Goal: Task Accomplishment & Management: Use online tool/utility

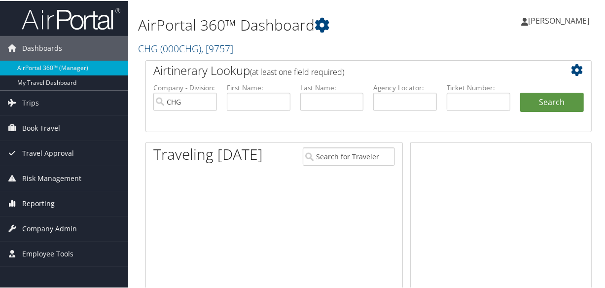
click at [25, 206] on span "Reporting" at bounding box center [38, 202] width 33 height 25
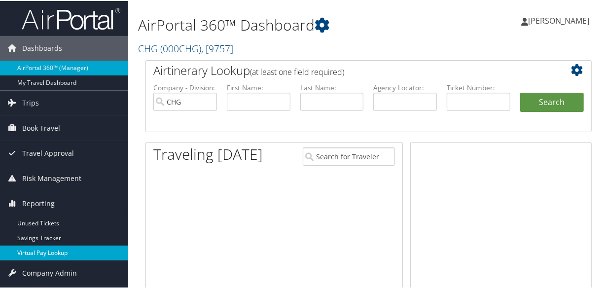
click at [39, 255] on link "Virtual Pay Lookup" at bounding box center [64, 252] width 128 height 15
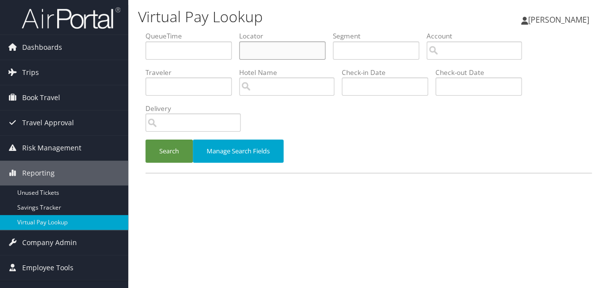
click at [257, 48] on input "text" at bounding box center [282, 50] width 86 height 18
paste input "FEKYGL"
click at [145, 140] on button "Search" at bounding box center [168, 151] width 47 height 23
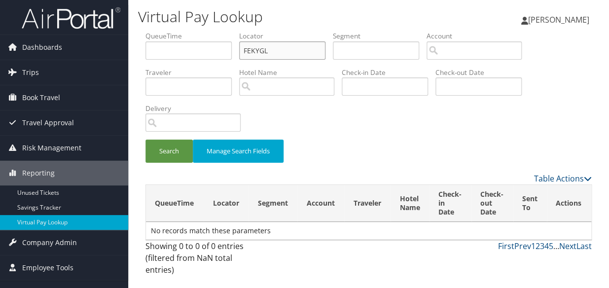
type input "FEKYGL"
click at [145, 140] on button "Search" at bounding box center [168, 151] width 47 height 23
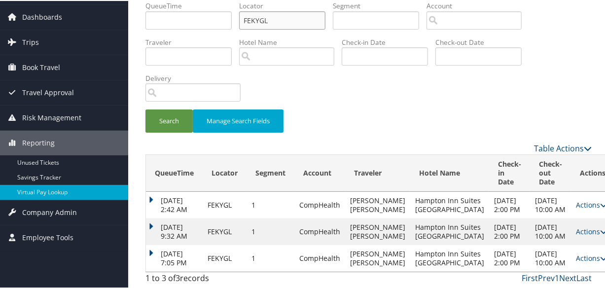
scroll to position [57, 0]
click at [156, 244] on td "Aug 29, 2025 7:05 PM" at bounding box center [174, 257] width 57 height 27
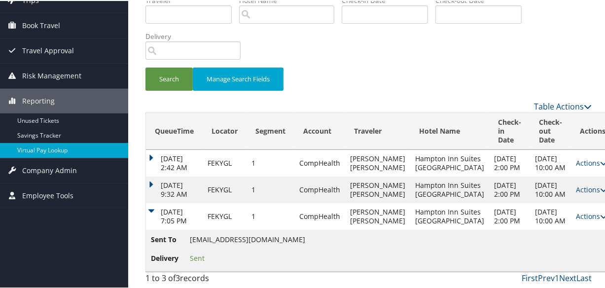
scroll to position [99, 0]
click at [576, 214] on link "Actions" at bounding box center [591, 215] width 31 height 9
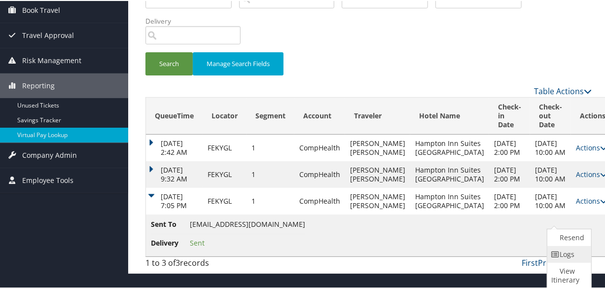
click at [558, 250] on icon at bounding box center [555, 253] width 9 height 7
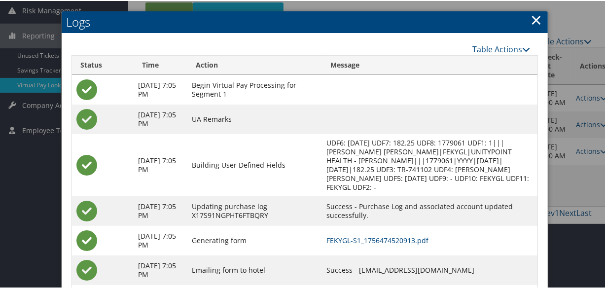
scroll to position [191, 0]
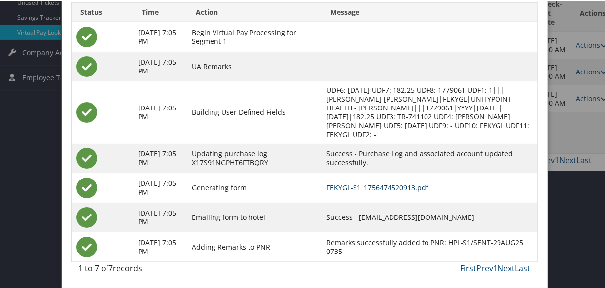
click at [399, 184] on link "FEKYGL-S1_1756474520913.pdf" at bounding box center [378, 186] width 102 height 9
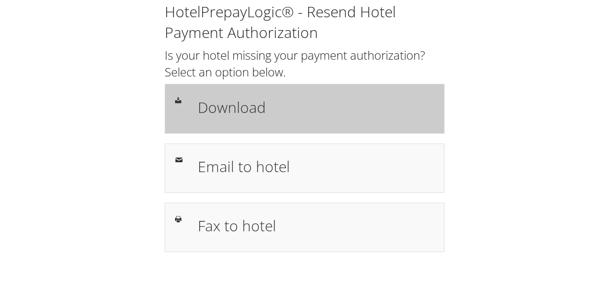
click at [269, 102] on h1 "Download" at bounding box center [316, 107] width 236 height 22
click at [264, 121] on div "Download" at bounding box center [315, 108] width 251 height 29
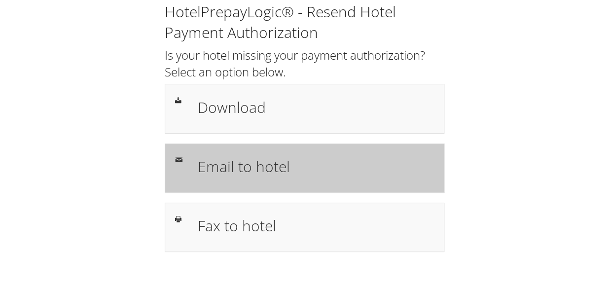
click at [286, 183] on div "Email to hotel" at bounding box center [305, 167] width 280 height 49
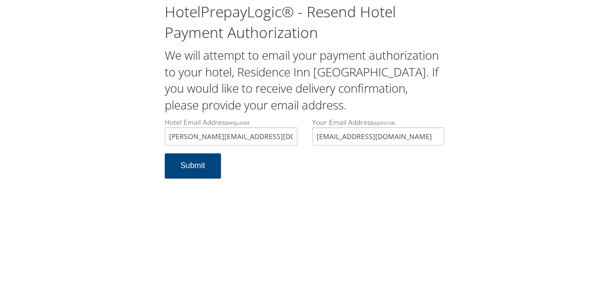
type input "[PERSON_NAME][EMAIL_ADDRESS][DOMAIN_NAME]"
click at [281, 109] on h2 "We will attempt to email your payment authorization to your hotel, Residence In…" at bounding box center [305, 80] width 280 height 66
click at [188, 174] on button "Submit" at bounding box center [193, 165] width 56 height 25
drag, startPoint x: 256, startPoint y: 137, endPoint x: 150, endPoint y: 138, distance: 105.5
click at [150, 138] on div "HotelPrepayLogic® - Resend Hotel Payment Authorization We will attempt to email…" at bounding box center [304, 94] width 589 height 188
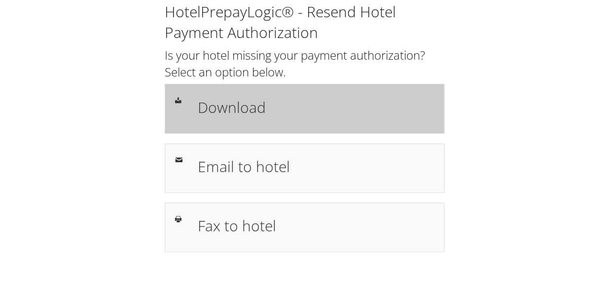
click at [253, 118] on h1 "Download" at bounding box center [316, 107] width 236 height 22
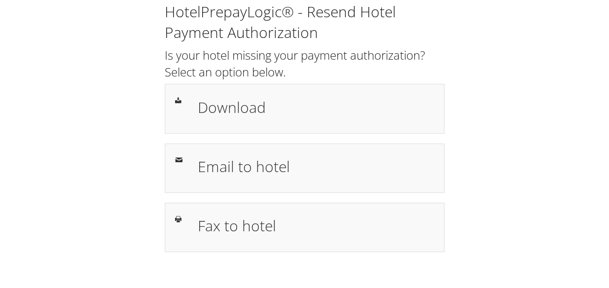
click at [114, 45] on div "HotelPrepayLogic® - Resend Hotel Payment Authorization Is your hotel missing yo…" at bounding box center [304, 131] width 589 height 262
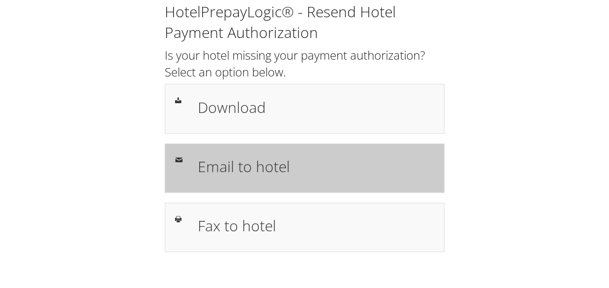
click at [281, 168] on h1 "Email to hotel" at bounding box center [316, 166] width 236 height 22
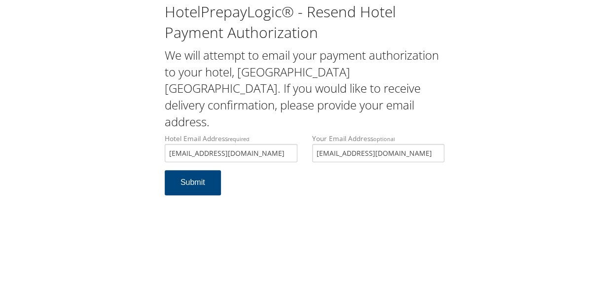
click at [213, 144] on input "kmolina@shaercrp.com" at bounding box center [231, 153] width 133 height 18
click at [224, 144] on input "kmolina@shanercrp.com" at bounding box center [231, 153] width 133 height 18
click at [225, 144] on input "kmolina@shanercrp.com" at bounding box center [231, 153] width 133 height 18
click at [251, 144] on input "kmolina@shanercorp.com" at bounding box center [231, 153] width 133 height 18
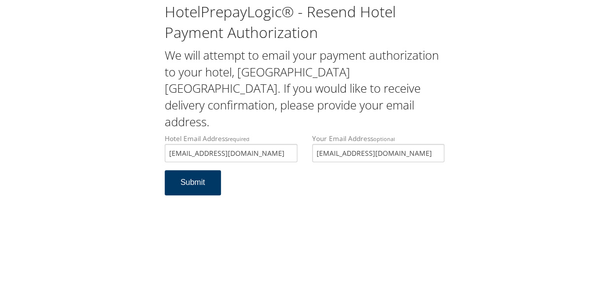
type input "[EMAIL_ADDRESS][DOMAIN_NAME]"
click at [189, 170] on button "Submit" at bounding box center [193, 182] width 56 height 25
drag, startPoint x: 268, startPoint y: 141, endPoint x: 165, endPoint y: 141, distance: 103.6
click at [165, 144] on input "kmolina@shanercorp.com" at bounding box center [231, 153] width 133 height 18
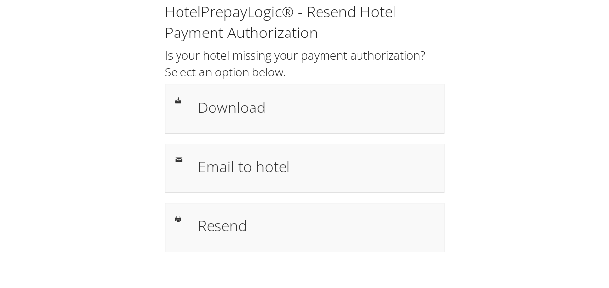
click at [256, 80] on div "HotelPrepayLogic® - Resend Hotel Payment Authorization Is your hotel missing yo…" at bounding box center [304, 126] width 295 height 250
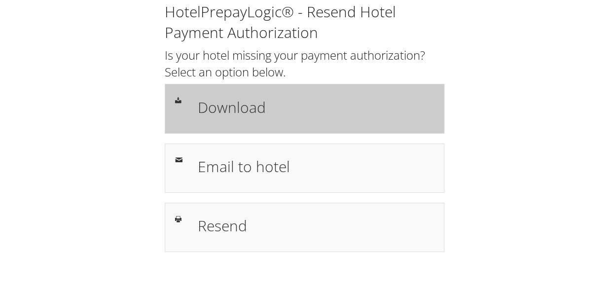
click at [276, 97] on h1 "Download" at bounding box center [316, 107] width 236 height 22
click at [229, 104] on h1 "Download" at bounding box center [316, 107] width 236 height 22
drag, startPoint x: 339, startPoint y: 142, endPoint x: 340, endPoint y: 131, distance: 11.4
click at [339, 142] on div "HotelPrepayLogic® - Resend Hotel Payment Authorization Is your hotel missing yo…" at bounding box center [304, 126] width 295 height 250
click at [340, 128] on div "Download" at bounding box center [305, 108] width 280 height 49
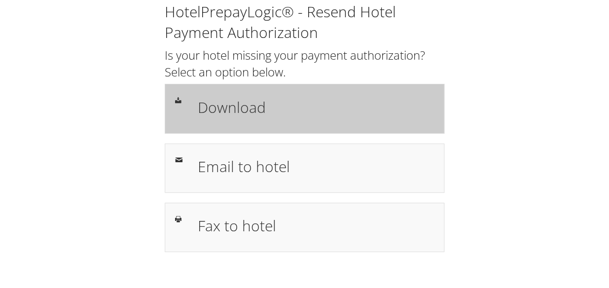
click at [228, 113] on h1 "Download" at bounding box center [316, 107] width 236 height 22
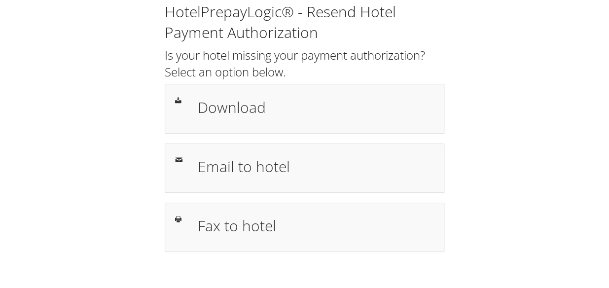
click at [483, 75] on div "HotelPrepayLogic® - Resend Hotel Payment Authorization Is your hotel missing yo…" at bounding box center [304, 131] width 589 height 262
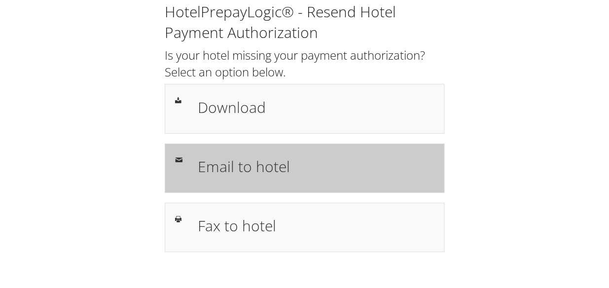
click at [267, 189] on div "Email to hotel" at bounding box center [305, 167] width 280 height 49
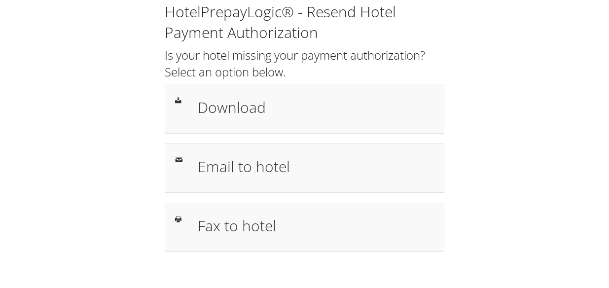
click at [275, 96] on h1 "Download" at bounding box center [316, 107] width 236 height 22
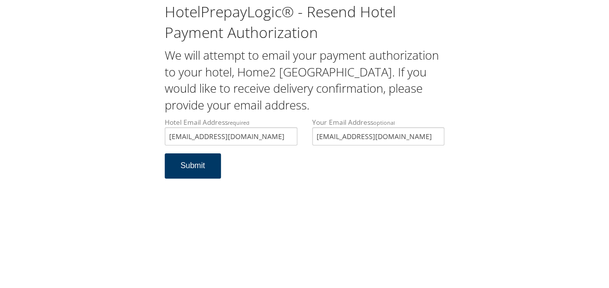
type input "[EMAIL_ADDRESS][DOMAIN_NAME]"
click at [177, 165] on button "Submit" at bounding box center [193, 165] width 56 height 25
drag, startPoint x: 267, startPoint y: 136, endPoint x: 136, endPoint y: 141, distance: 131.7
click at [136, 141] on div "HotelPrepayLogic® - Resend Hotel Payment Authorization We will attempt to email…" at bounding box center [304, 94] width 589 height 188
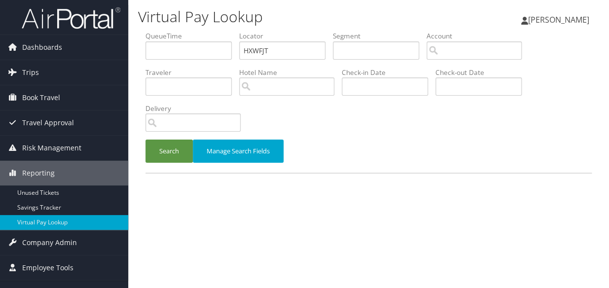
click at [145, 140] on button "Search" at bounding box center [168, 151] width 47 height 23
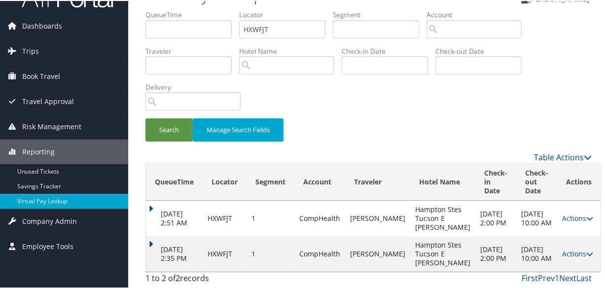
click at [148, 243] on td "Aug 29, 2025 2:35 PM" at bounding box center [174, 253] width 57 height 36
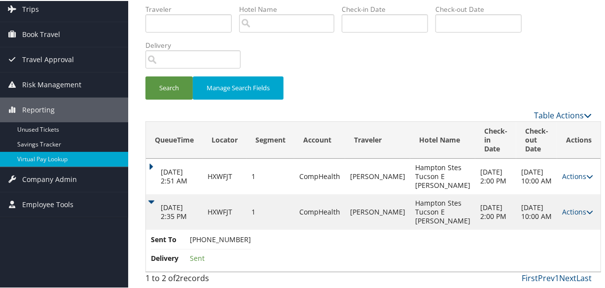
scroll to position [81, 0]
click at [562, 209] on link "Actions" at bounding box center [577, 210] width 31 height 9
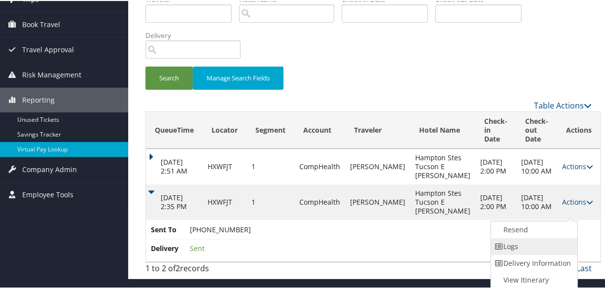
click at [537, 237] on link "Logs" at bounding box center [533, 245] width 84 height 17
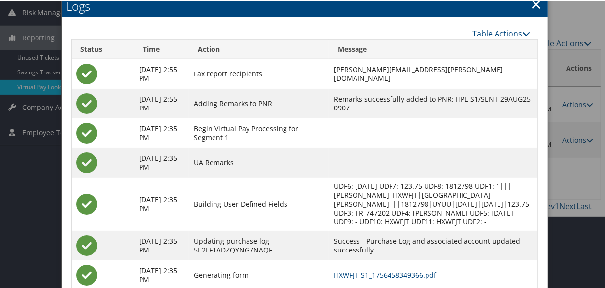
scroll to position [24, 0]
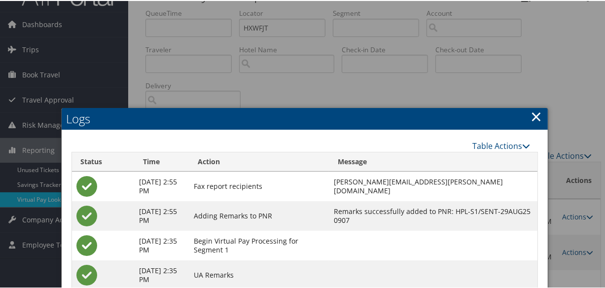
click at [535, 111] on link "×" at bounding box center [536, 116] width 11 height 20
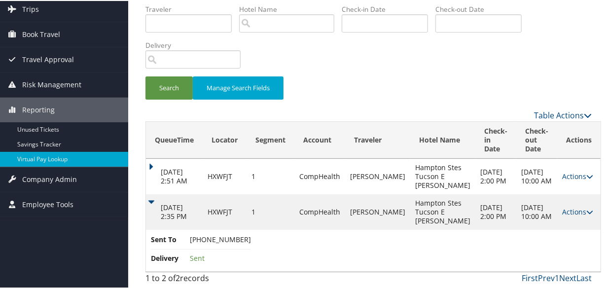
click at [159, 195] on td "Aug 29, 2025 2:35 PM" at bounding box center [174, 211] width 57 height 36
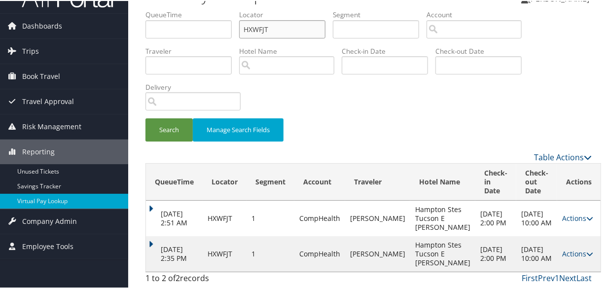
drag, startPoint x: 274, startPoint y: 10, endPoint x: 206, endPoint y: 16, distance: 67.8
click at [208, 9] on ul "QueueTime Locator HXWFJT Segment Account Traveler Hotel Name Check-in Date Chec…" at bounding box center [368, 9] width 446 height 0
paste input "GHYDQA"
type input "GHYDQA"
click at [181, 117] on button "Search" at bounding box center [168, 128] width 47 height 23
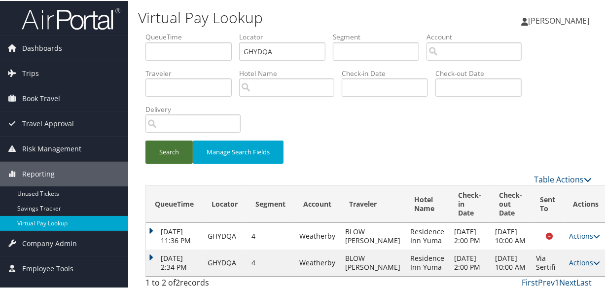
scroll to position [22, 0]
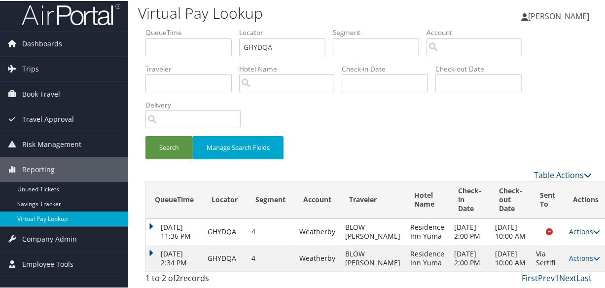
click at [151, 244] on td "Aug 29, 2025 2:34 PM" at bounding box center [174, 257] width 57 height 27
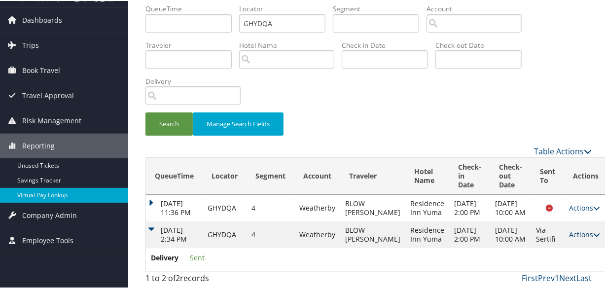
click at [572, 229] on link "Actions" at bounding box center [584, 233] width 31 height 9
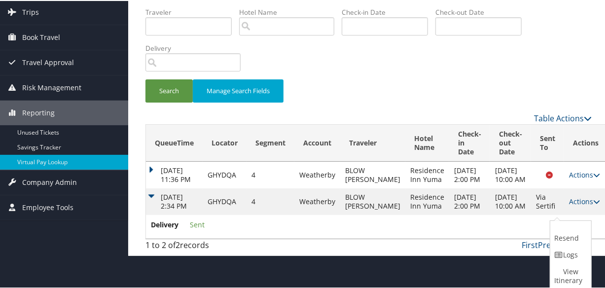
click at [555, 246] on link "Logs" at bounding box center [569, 254] width 38 height 17
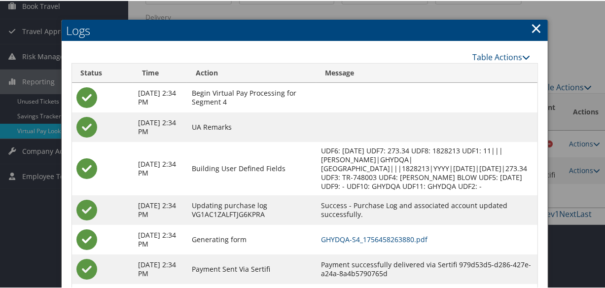
scroll to position [19, 0]
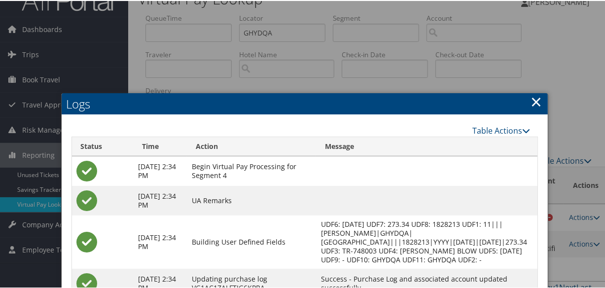
drag, startPoint x: 533, startPoint y: 102, endPoint x: 509, endPoint y: 94, distance: 24.9
click at [533, 102] on link "×" at bounding box center [536, 101] width 11 height 20
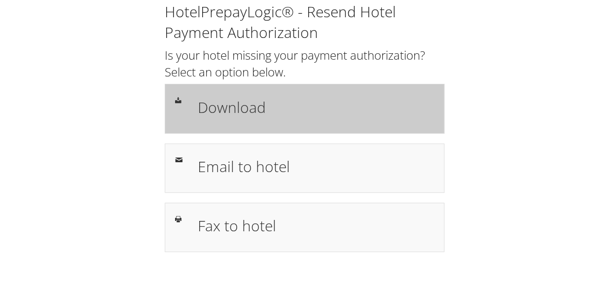
click at [235, 118] on h1 "Download" at bounding box center [316, 107] width 236 height 22
click at [234, 99] on h1 "Download" at bounding box center [316, 107] width 236 height 22
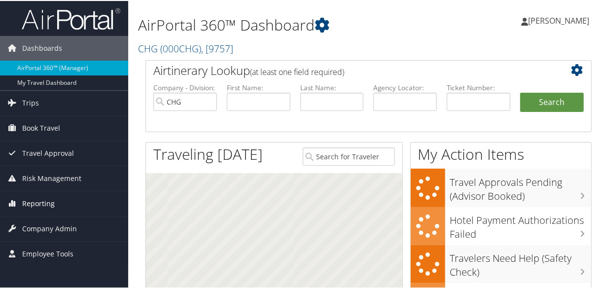
click at [29, 202] on span "Reporting" at bounding box center [38, 202] width 33 height 25
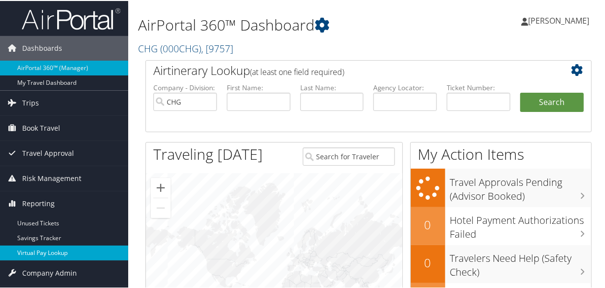
click at [28, 252] on link "Virtual Pay Lookup" at bounding box center [64, 252] width 128 height 15
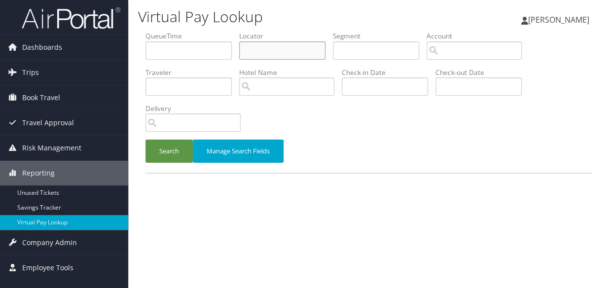
click at [262, 49] on input "text" at bounding box center [282, 50] width 86 height 18
paste input "CUKYBP"
type input "CUKYBP"
click at [145, 140] on button "Search" at bounding box center [168, 151] width 47 height 23
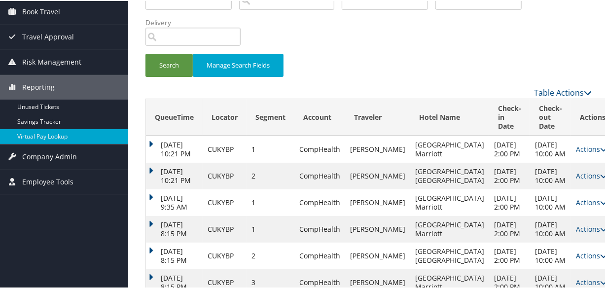
scroll to position [314, 0]
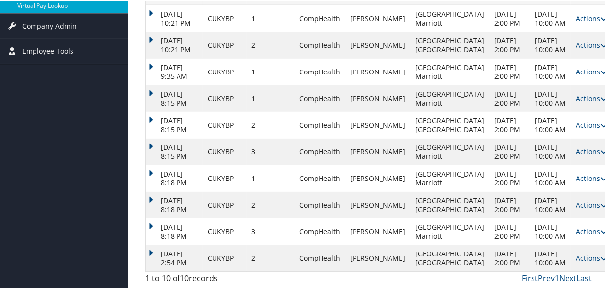
click at [147, 261] on td "[DATE] 2:54 PM" at bounding box center [174, 257] width 57 height 27
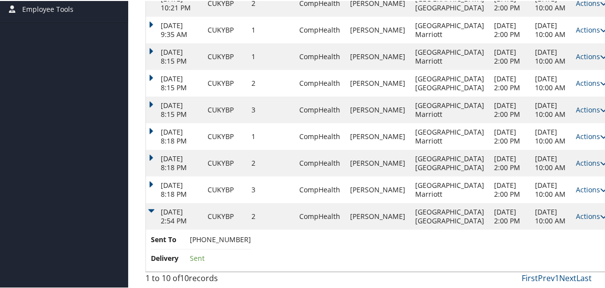
scroll to position [383, 0]
click at [576, 211] on link "Actions" at bounding box center [591, 215] width 31 height 9
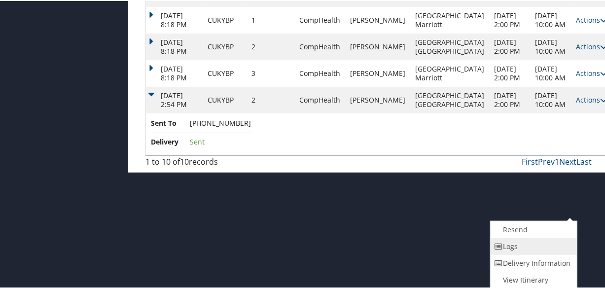
click at [519, 237] on link "Logs" at bounding box center [533, 245] width 84 height 17
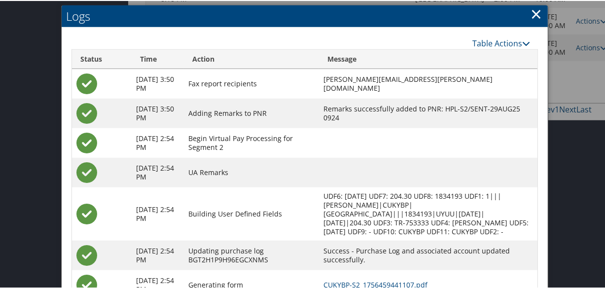
scroll to position [504, 0]
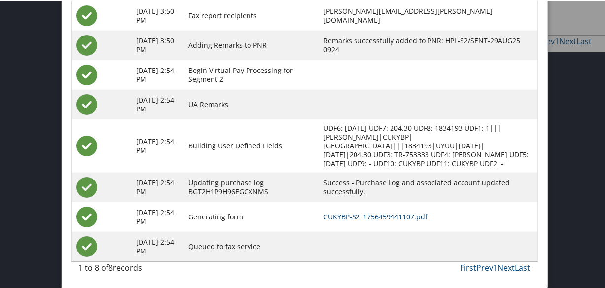
click at [375, 215] on link "CUKYBP-S2_1756459441107.pdf" at bounding box center [375, 215] width 104 height 9
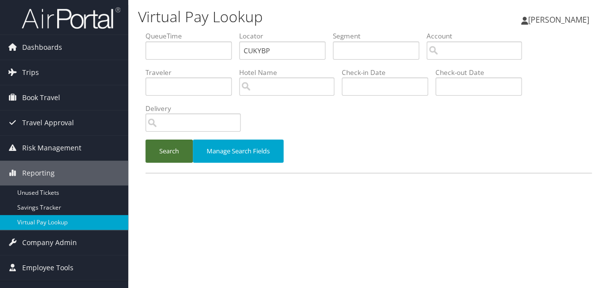
click at [167, 153] on button "Search" at bounding box center [168, 151] width 47 height 23
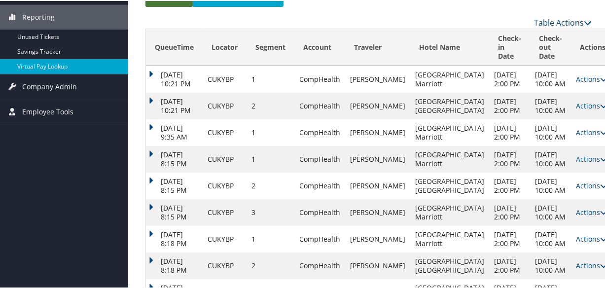
scroll to position [341, 0]
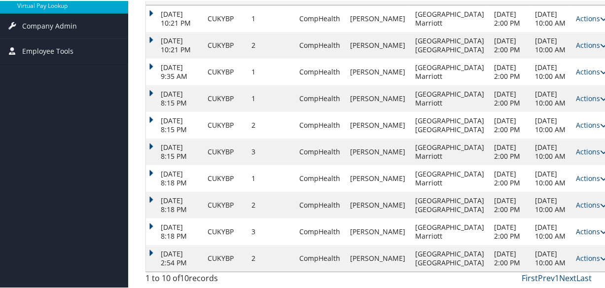
click at [576, 226] on link "Actions" at bounding box center [591, 230] width 31 height 9
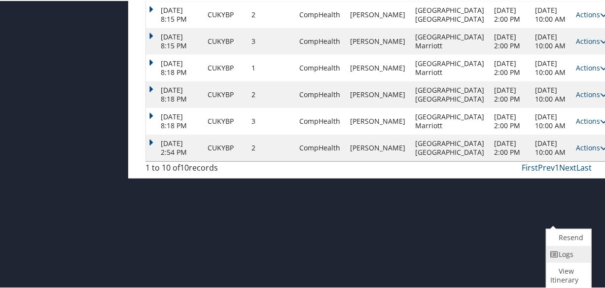
click at [556, 250] on icon at bounding box center [554, 253] width 9 height 7
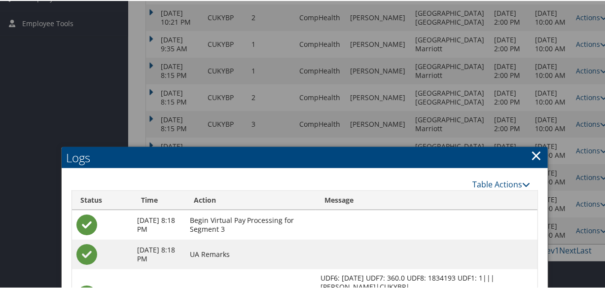
scroll to position [135, 0]
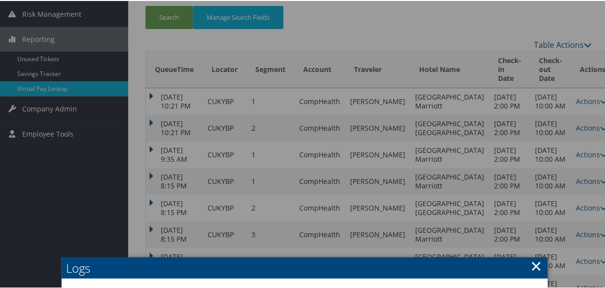
drag, startPoint x: 529, startPoint y: 264, endPoint x: 523, endPoint y: 231, distance: 33.0
click at [531, 263] on link "×" at bounding box center [536, 265] width 11 height 20
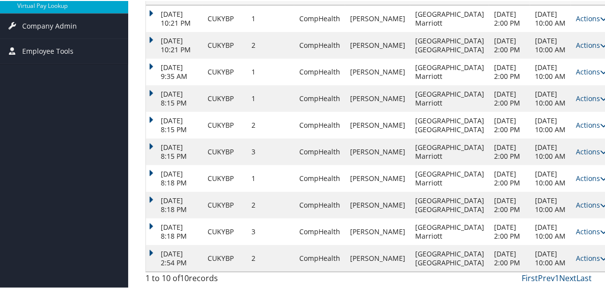
scroll to position [341, 0]
click at [576, 199] on link "Actions" at bounding box center [591, 203] width 31 height 9
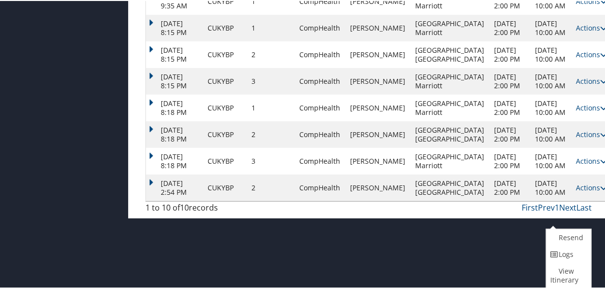
click at [566, 245] on link "Logs" at bounding box center [567, 253] width 42 height 17
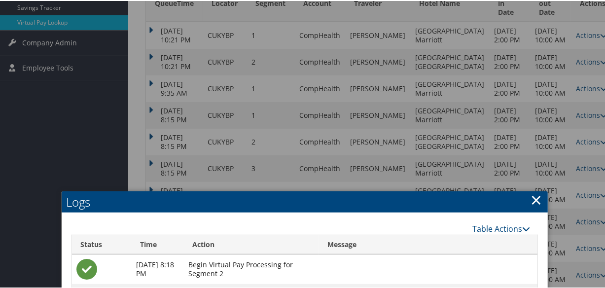
scroll to position [195, 0]
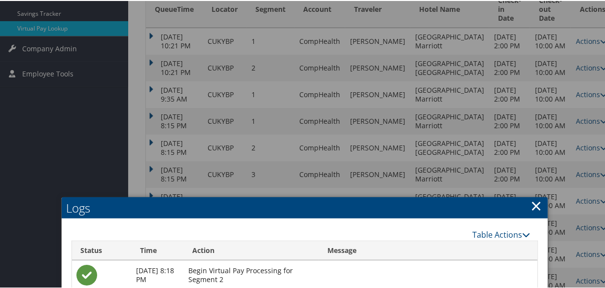
click at [535, 203] on link "×" at bounding box center [536, 205] width 11 height 20
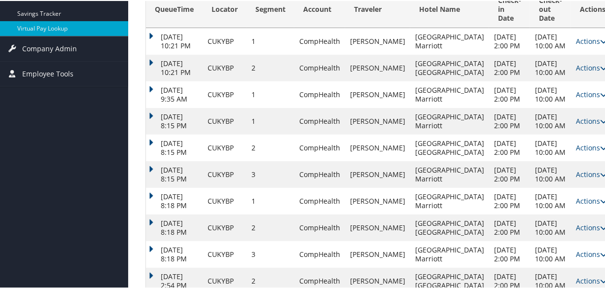
click at [571, 134] on td "Actions Resend Logs Delivery Information View Itinerary" at bounding box center [592, 120] width 43 height 27
click at [576, 125] on link "Actions" at bounding box center [591, 119] width 31 height 9
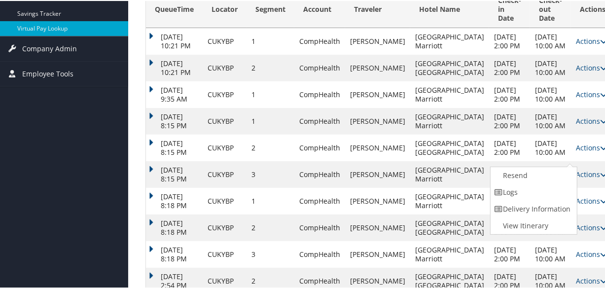
drag, startPoint x: 543, startPoint y: 197, endPoint x: 539, endPoint y: 189, distance: 9.3
click at [543, 196] on link "Logs" at bounding box center [533, 191] width 84 height 17
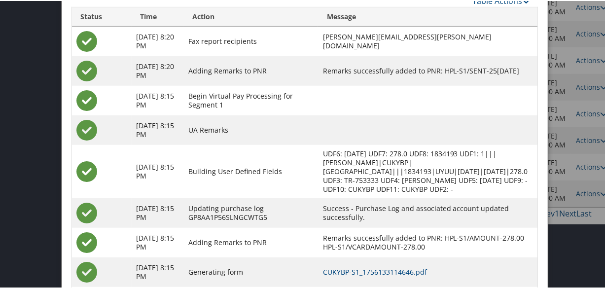
scroll to position [346, 0]
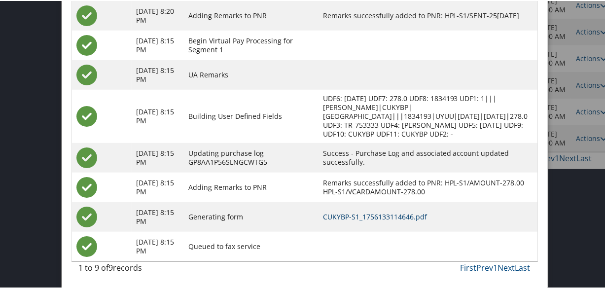
click at [414, 216] on link "CUKYBP-S1_1756133114646.pdf" at bounding box center [375, 215] width 104 height 9
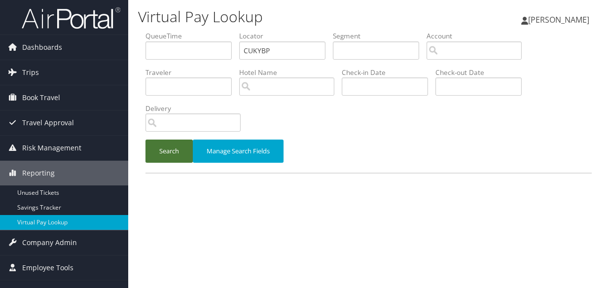
click at [154, 149] on button "Search" at bounding box center [168, 151] width 47 height 23
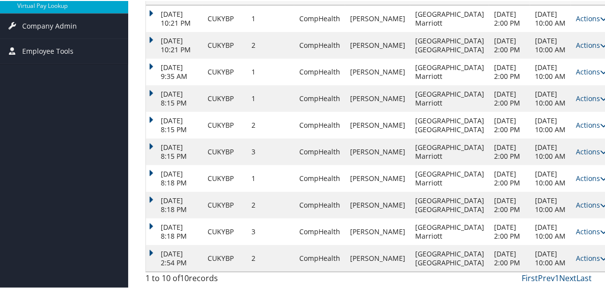
scroll to position [341, 0]
click at [155, 244] on td "[DATE] 2:54 PM" at bounding box center [174, 257] width 57 height 27
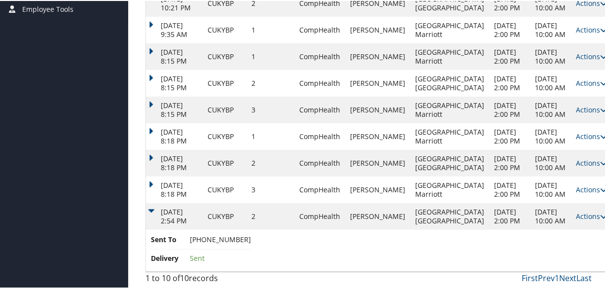
scroll to position [383, 0]
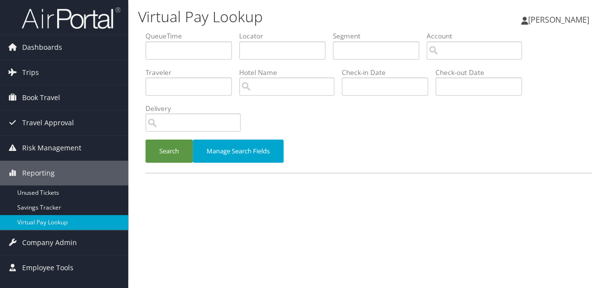
click at [271, 59] on li "Locator" at bounding box center [286, 49] width 94 height 36
click at [267, 54] on input "text" at bounding box center [282, 50] width 86 height 18
paste input "CUKYBP"
type input "CUKYBP"
click at [178, 144] on button "Search" at bounding box center [168, 151] width 47 height 23
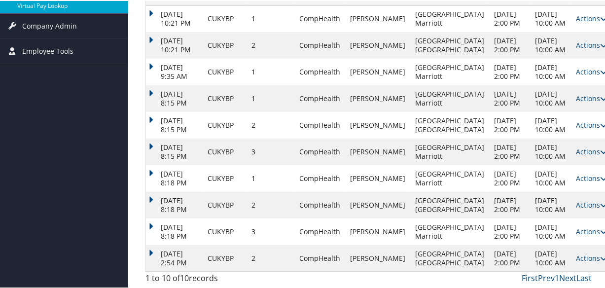
scroll to position [341, 0]
click at [147, 164] on td "Aug 25, 2025 8:18 PM" at bounding box center [174, 177] width 57 height 27
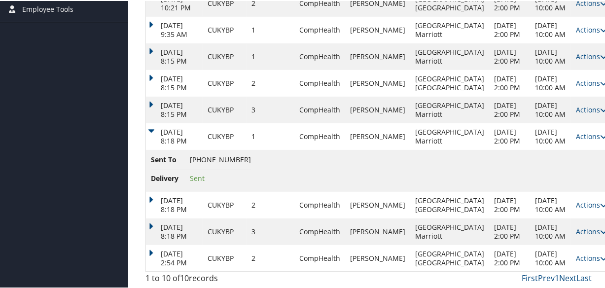
scroll to position [383, 0]
click at [155, 191] on td "Aug 25, 2025 8:18 PM" at bounding box center [174, 204] width 57 height 27
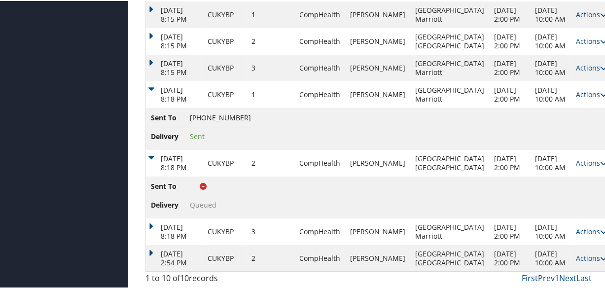
click at [156, 217] on td "Aug 25, 2025 8:18 PM" at bounding box center [174, 230] width 57 height 27
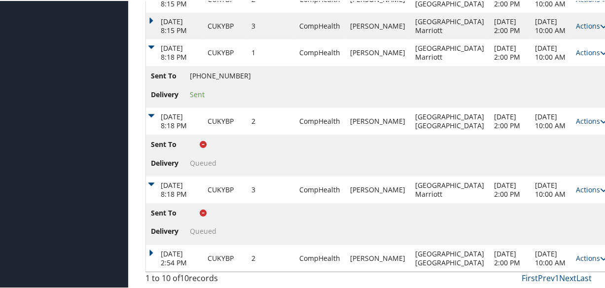
scroll to position [466, 0]
click at [156, 244] on td "Aug 29, 2025 2:54 PM" at bounding box center [174, 257] width 57 height 27
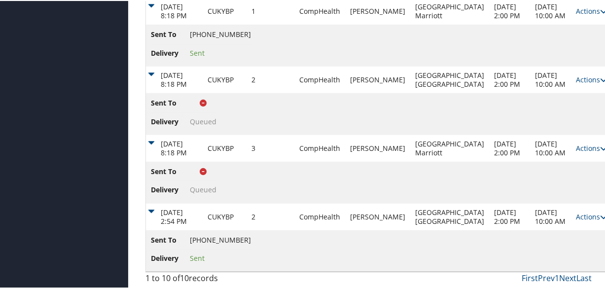
scroll to position [508, 0]
click at [576, 211] on link "Actions" at bounding box center [591, 215] width 31 height 9
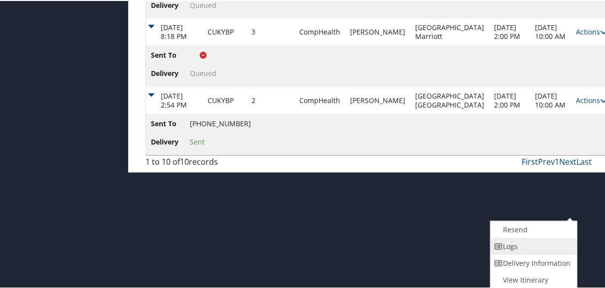
click at [540, 237] on link "Logs" at bounding box center [533, 245] width 84 height 17
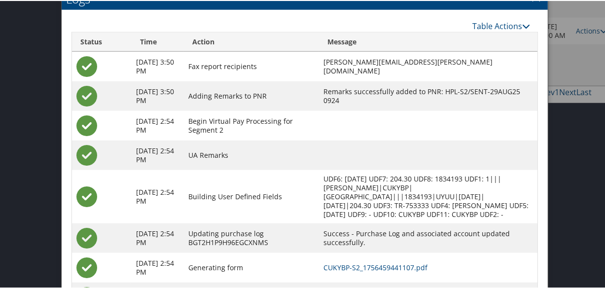
scroll to position [630, 0]
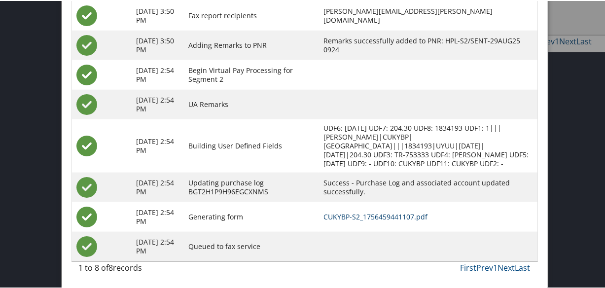
click at [407, 211] on td "CUKYBP-S2_1756459441107.pdf" at bounding box center [428, 216] width 218 height 30
click at [407, 214] on link "CUKYBP-S2_1756459441107.pdf" at bounding box center [375, 215] width 104 height 9
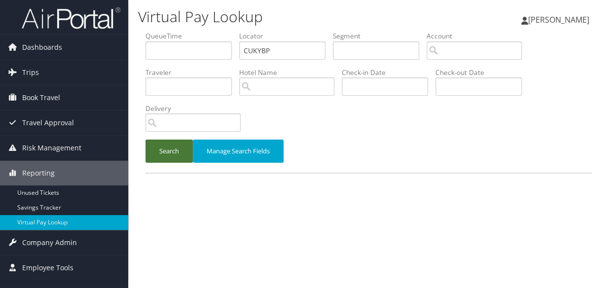
click at [167, 148] on button "Search" at bounding box center [168, 151] width 47 height 23
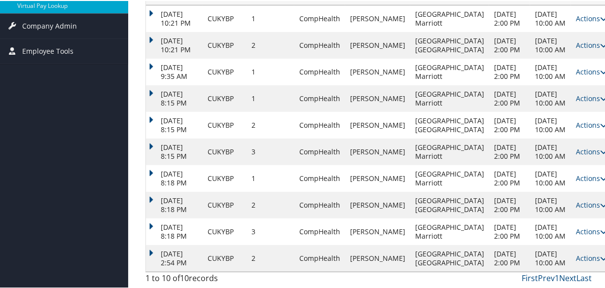
scroll to position [341, 0]
click at [152, 164] on td "[DATE] 8:18 PM" at bounding box center [174, 177] width 57 height 27
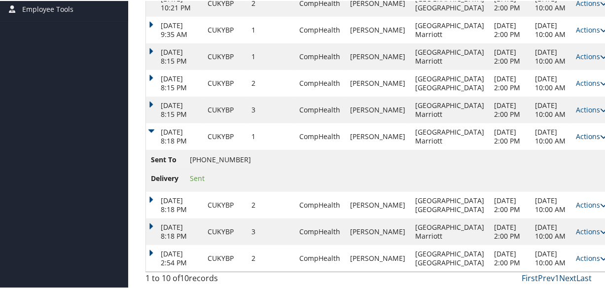
click at [576, 131] on link "Actions" at bounding box center [591, 135] width 31 height 9
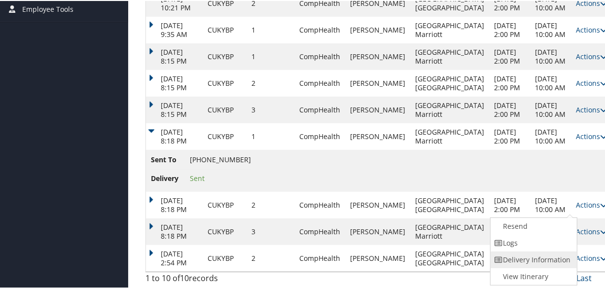
click at [544, 250] on link "Delivery Information" at bounding box center [533, 258] width 84 height 17
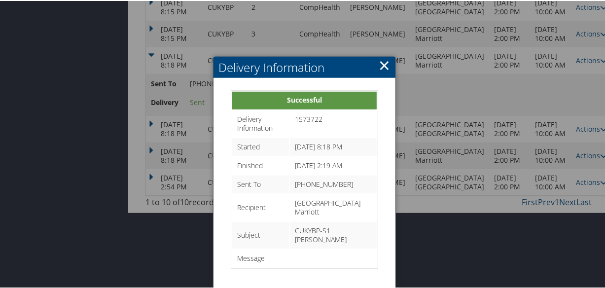
click at [382, 59] on link "×" at bounding box center [384, 64] width 11 height 20
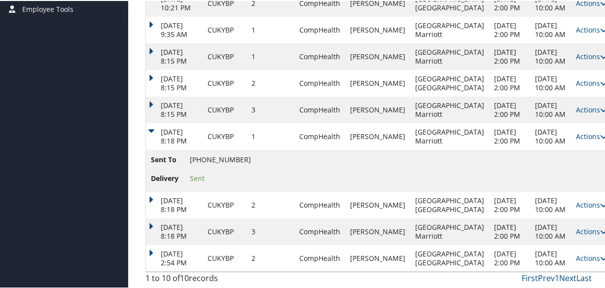
click at [571, 126] on td "Actions Resend Logs Delivery Information View Itinerary" at bounding box center [592, 135] width 43 height 27
click at [576, 131] on link "Actions" at bounding box center [591, 135] width 31 height 9
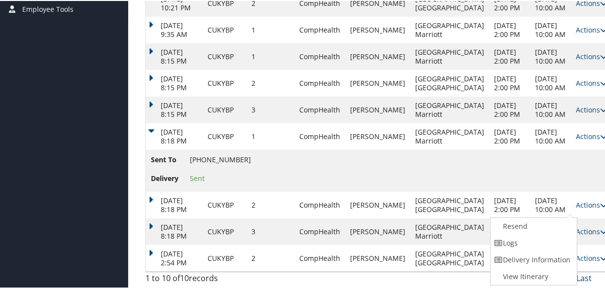
drag, startPoint x: 534, startPoint y: 158, endPoint x: 520, endPoint y: 153, distance: 14.7
click at [534, 234] on link "Logs" at bounding box center [533, 242] width 84 height 17
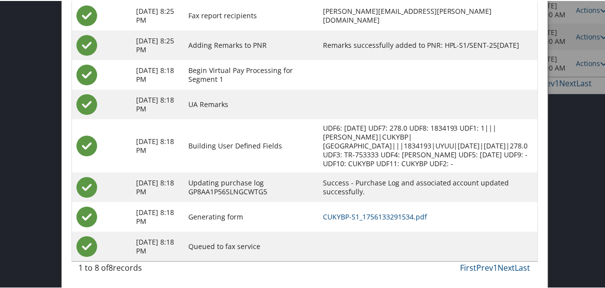
scroll to position [463, 0]
click at [383, 208] on td "CUKYBP-S1_1756133291534.pdf" at bounding box center [427, 216] width 219 height 30
click at [383, 212] on link "CUKYBP-S1_1756133291534.pdf" at bounding box center [375, 215] width 104 height 9
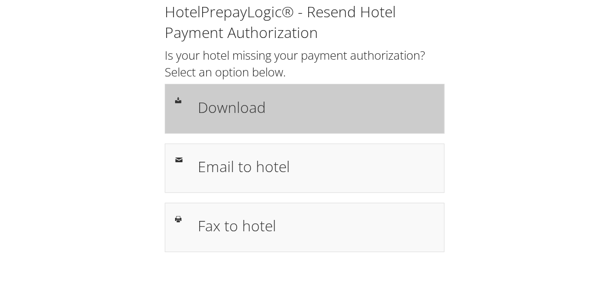
click at [269, 104] on h1 "Download" at bounding box center [316, 107] width 236 height 22
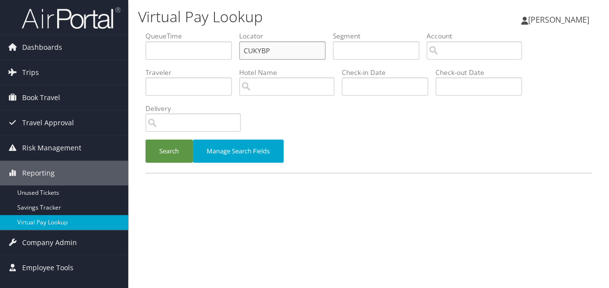
paste input "IIEV"
drag, startPoint x: 272, startPoint y: 52, endPoint x: 221, endPoint y: 62, distance: 51.4
click at [222, 31] on ul "QueueTime Locator CIIEVP Segment Account Traveler Hotel Name Check-in Date Chec…" at bounding box center [368, 31] width 446 height 0
type input "CIIEVP"
click at [173, 143] on button "Search" at bounding box center [168, 151] width 47 height 23
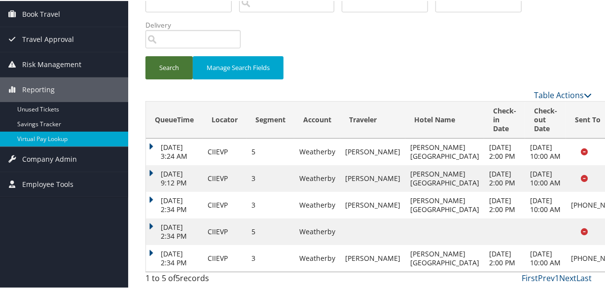
scroll to position [146, 0]
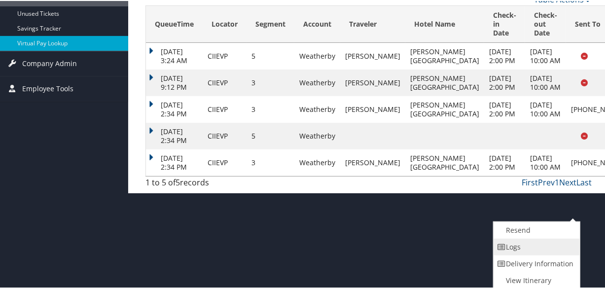
click at [544, 248] on link "Logs" at bounding box center [536, 246] width 84 height 17
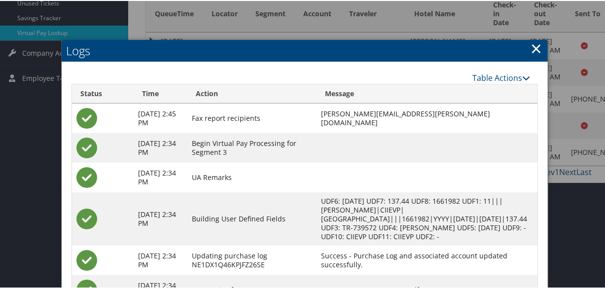
scroll to position [263, 0]
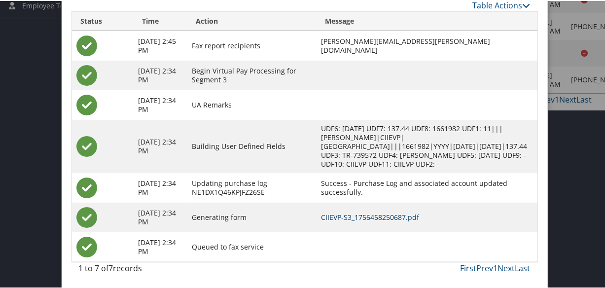
click at [403, 218] on link "CIIEVP-S3_1756458250687.pdf" at bounding box center [370, 216] width 98 height 9
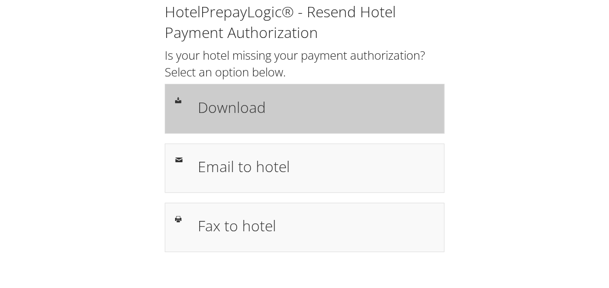
click at [238, 92] on div "Download" at bounding box center [305, 108] width 280 height 49
click at [244, 107] on h1 "Download" at bounding box center [316, 107] width 236 height 22
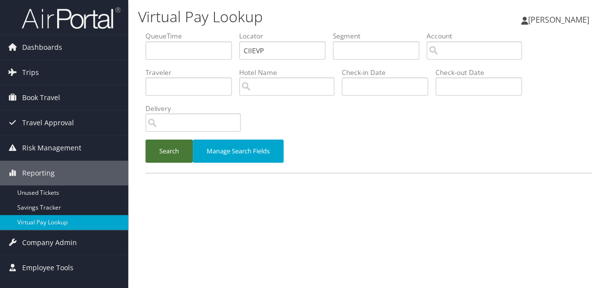
click at [154, 154] on button "Search" at bounding box center [168, 151] width 47 height 23
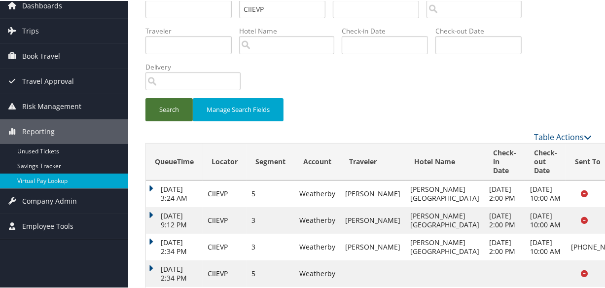
scroll to position [146, 0]
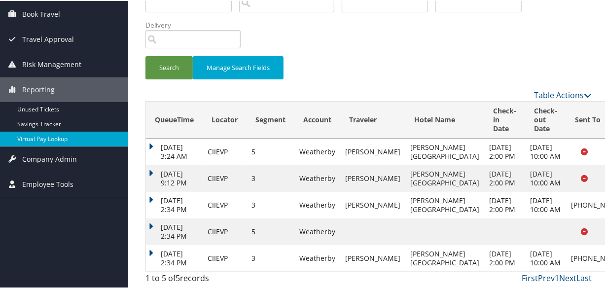
click at [143, 232] on div "QueueTime Locator CIIEVP Segment Account Traveler Hotel Name Check-in Date Chec…" at bounding box center [368, 117] width 461 height 341
click at [162, 244] on td "Aug 29, 2025 2:34 PM" at bounding box center [174, 257] width 57 height 27
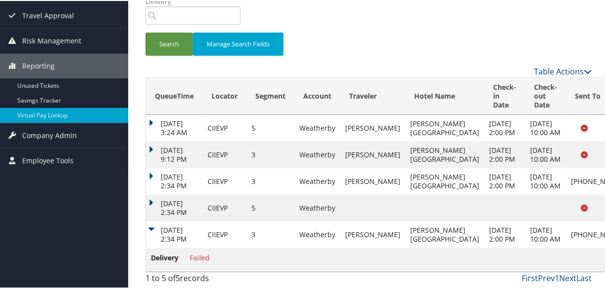
scroll to position [169, 0]
click at [148, 220] on td "Aug 29, 2025 2:34 PM" at bounding box center [174, 233] width 57 height 27
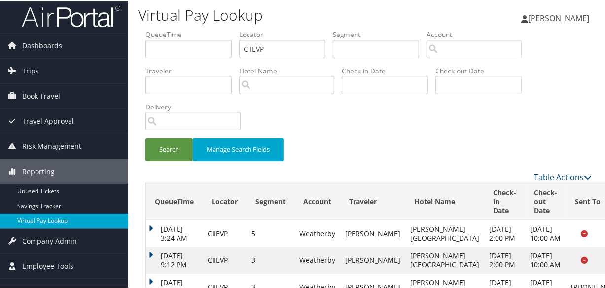
scroll to position [0, 0]
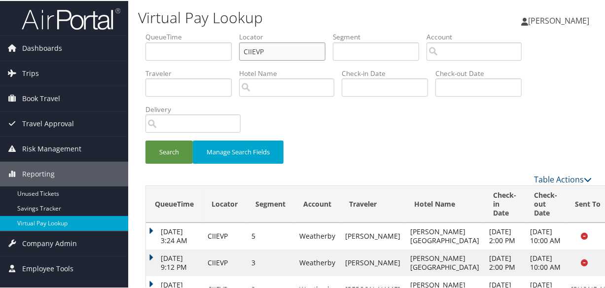
drag, startPoint x: 267, startPoint y: 49, endPoint x: 231, endPoint y: 52, distance: 35.7
click at [231, 31] on ul "QueueTime Locator CIIEVP Segment Account Traveler Hotel Name Check-in Date Chec…" at bounding box center [368, 31] width 446 height 0
paste input "ODOWO"
type input "CODOWO"
click at [163, 158] on button "Search" at bounding box center [168, 151] width 47 height 23
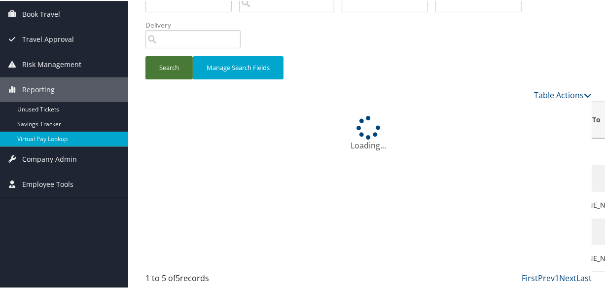
scroll to position [93, 0]
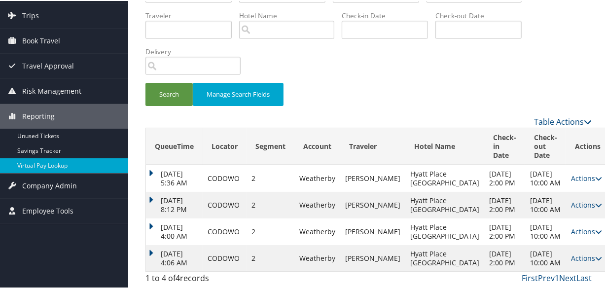
drag, startPoint x: 151, startPoint y: 248, endPoint x: 189, endPoint y: 197, distance: 63.4
click at [151, 247] on td "Aug 15, 2025 4:06 AM" at bounding box center [174, 257] width 57 height 27
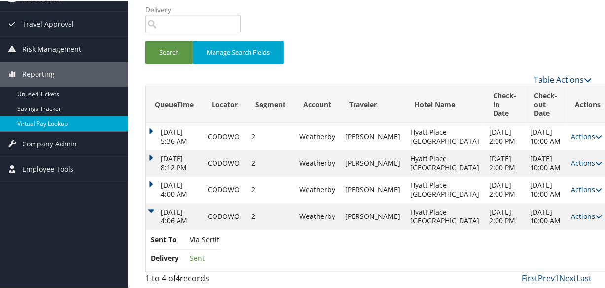
scroll to position [134, 0]
click at [571, 211] on link "Actions" at bounding box center [586, 215] width 31 height 9
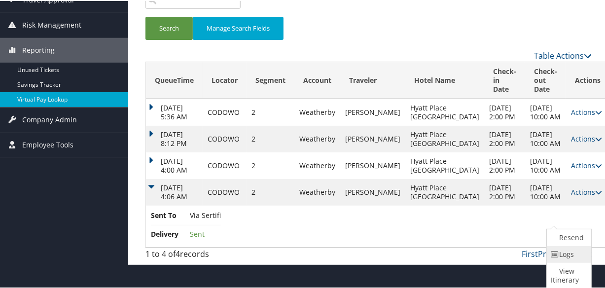
click at [548, 248] on link "Logs" at bounding box center [568, 253] width 42 height 17
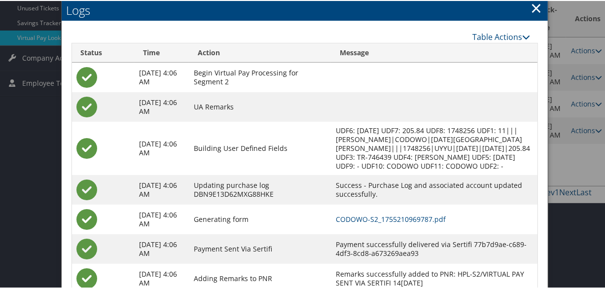
scroll to position [226, 0]
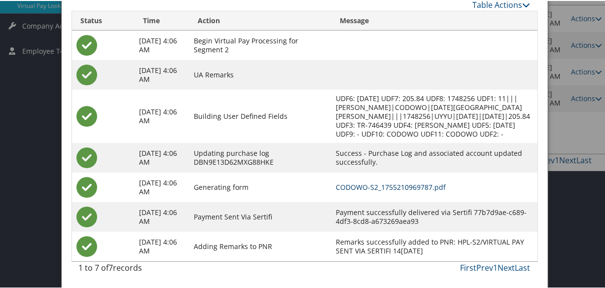
click at [356, 187] on link "CODOWO-S2_1755210969787.pdf" at bounding box center [391, 185] width 110 height 9
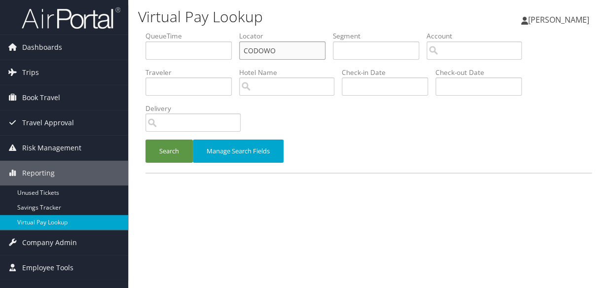
drag, startPoint x: 289, startPoint y: 46, endPoint x: 129, endPoint y: 54, distance: 160.0
click at [130, 54] on div "Virtual Pay Lookup [PERSON_NAME] [PERSON_NAME] My Settings Travel Agency Contac…" at bounding box center [368, 144] width 481 height 288
paste input "JCLAQR"
type input "JCLAQR"
click at [169, 139] on li "Delivery" at bounding box center [196, 122] width 103 height 36
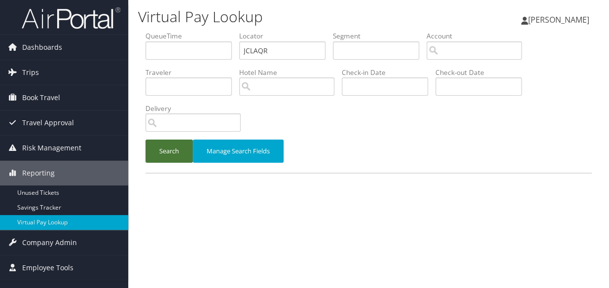
click at [169, 144] on button "Search" at bounding box center [168, 151] width 47 height 23
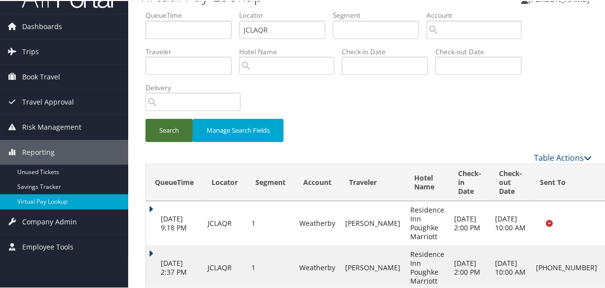
scroll to position [39, 0]
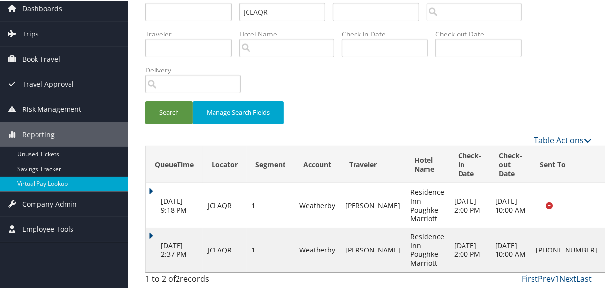
click at [167, 232] on td "Aug 29, 2025 2:37 PM" at bounding box center [174, 249] width 57 height 44
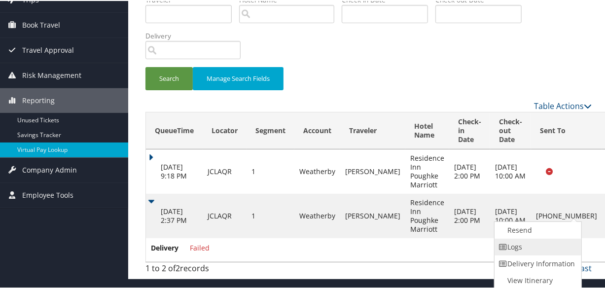
click at [519, 241] on link "Logs" at bounding box center [537, 246] width 84 height 17
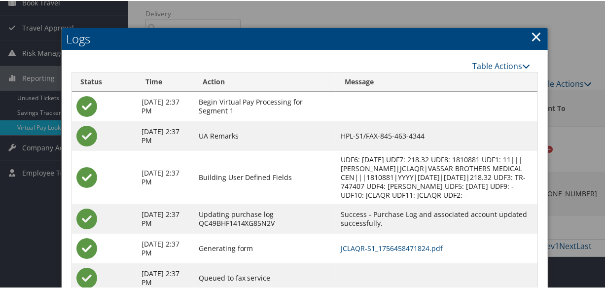
scroll to position [136, 0]
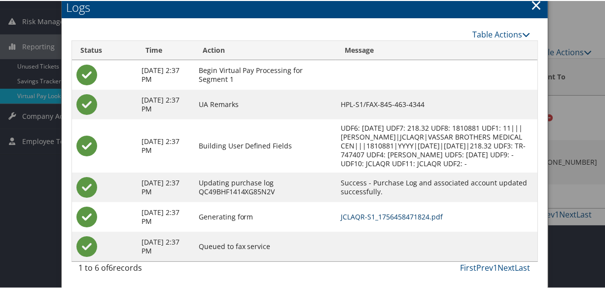
click at [378, 211] on link "JCLAQR-S1_1756458471824.pdf" at bounding box center [392, 215] width 102 height 9
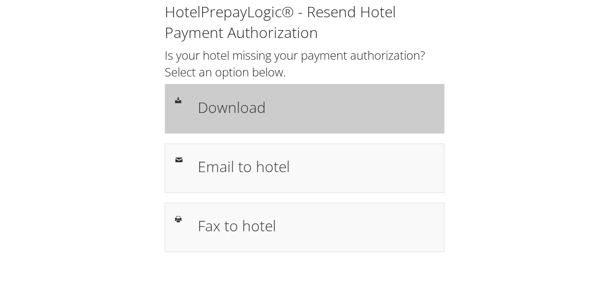
click at [317, 120] on div "Download" at bounding box center [315, 108] width 251 height 29
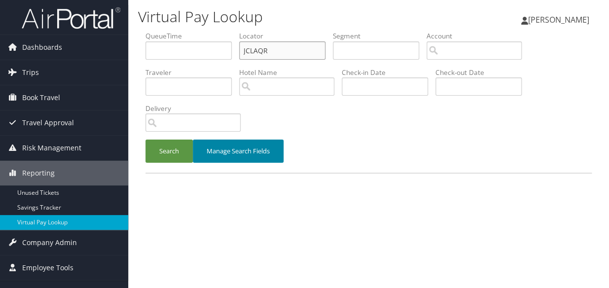
drag, startPoint x: 251, startPoint y: 56, endPoint x: 270, endPoint y: 143, distance: 88.8
click at [182, 31] on ul "QueueTime Locator JCLAQR Segment Account Traveler Hotel Name Check-in Date Chec…" at bounding box center [368, 31] width 446 height 0
paste input "QWZUT"
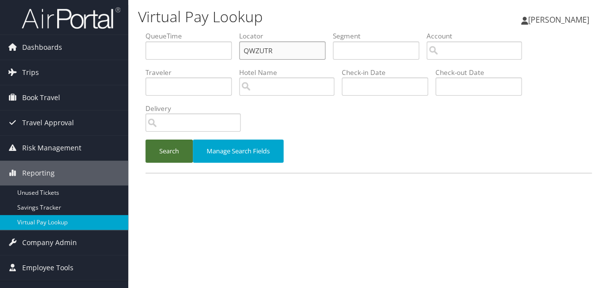
type input "QWZUTR"
click at [167, 158] on button "Search" at bounding box center [168, 151] width 47 height 23
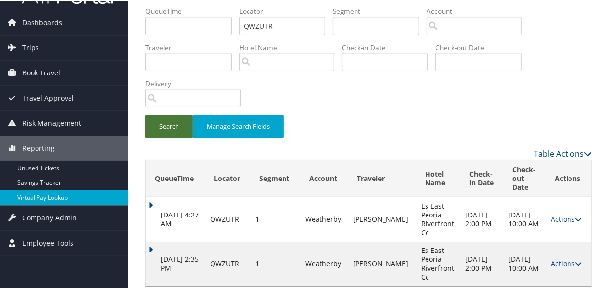
scroll to position [39, 0]
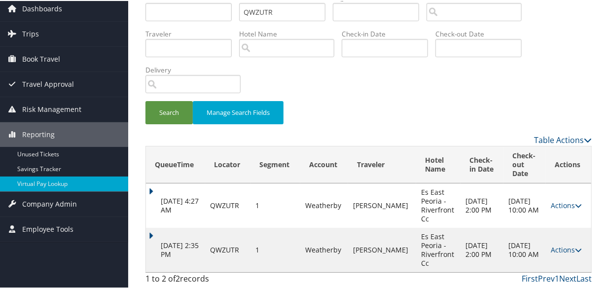
click at [148, 227] on td "[DATE] 2:35 PM" at bounding box center [175, 249] width 59 height 44
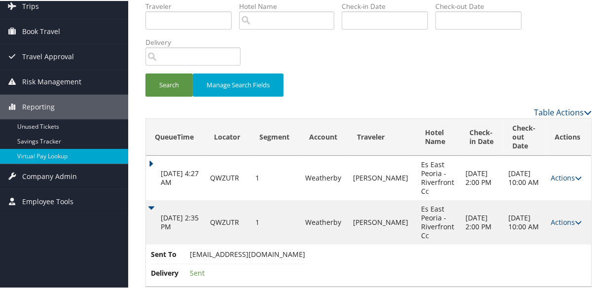
scroll to position [81, 0]
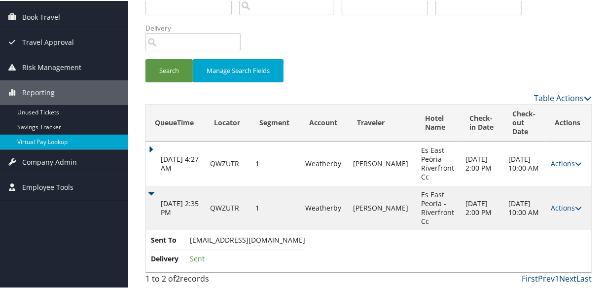
click at [151, 193] on td "[DATE] 2:35 PM" at bounding box center [175, 207] width 59 height 44
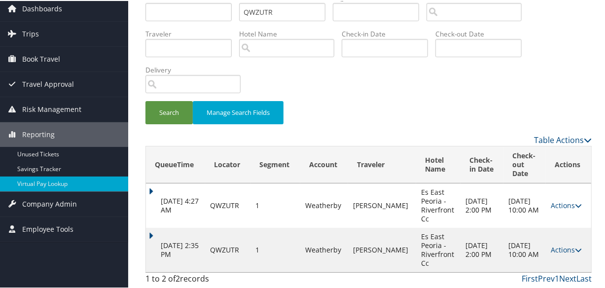
click at [147, 227] on td "[DATE] 2:35 PM" at bounding box center [175, 249] width 59 height 44
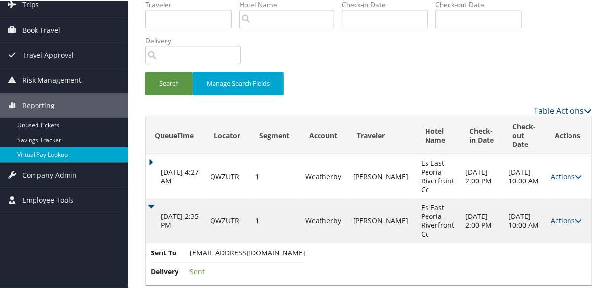
scroll to position [81, 0]
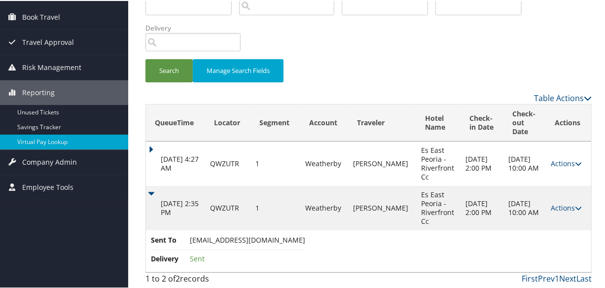
click at [553, 198] on td "Actions Resend Logs View Itinerary" at bounding box center [568, 207] width 45 height 44
drag, startPoint x: 550, startPoint y: 206, endPoint x: 535, endPoint y: 216, distance: 18.2
click at [551, 206] on link "Actions" at bounding box center [566, 206] width 31 height 9
click at [546, 239] on link "Logs" at bounding box center [567, 238] width 43 height 17
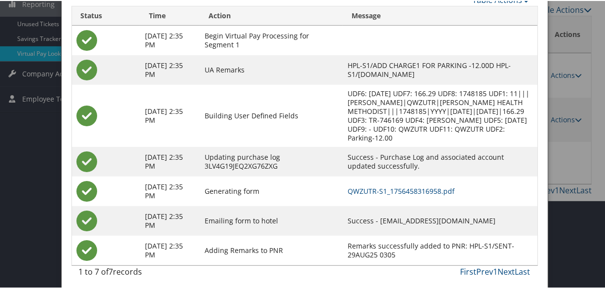
scroll to position [173, 0]
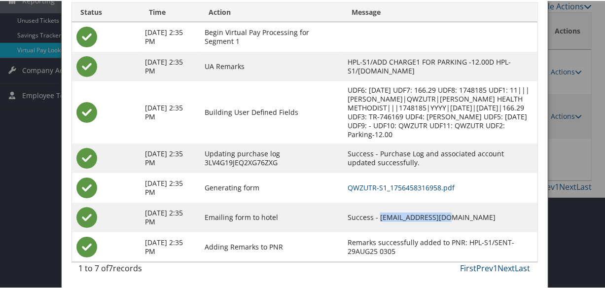
drag, startPoint x: 370, startPoint y: 215, endPoint x: 439, endPoint y: 215, distance: 69.0
click at [439, 215] on td "Success - [EMAIL_ADDRESS][DOMAIN_NAME]" at bounding box center [440, 217] width 194 height 30
drag, startPoint x: 439, startPoint y: 215, endPoint x: 465, endPoint y: 225, distance: 28.4
click at [465, 225] on td "Success - [EMAIL_ADDRESS][DOMAIN_NAME]" at bounding box center [440, 217] width 194 height 30
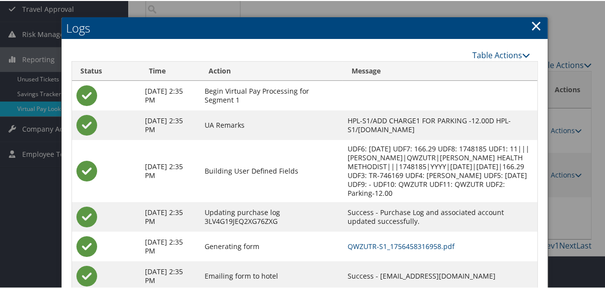
scroll to position [0, 0]
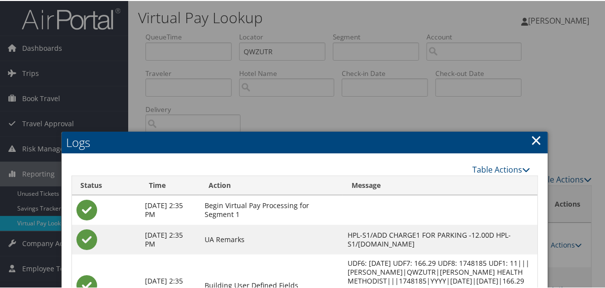
click at [534, 139] on link "×" at bounding box center [536, 139] width 11 height 20
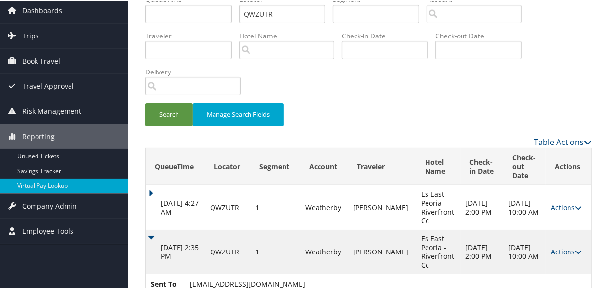
scroll to position [81, 0]
